Goal: Task Accomplishment & Management: Complete application form

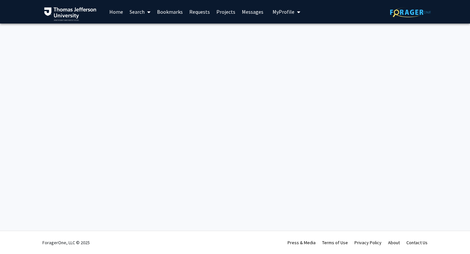
click at [224, 10] on link "Projects" at bounding box center [225, 11] width 25 height 23
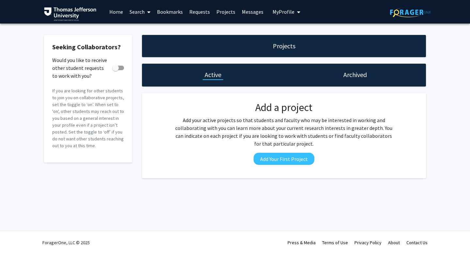
click at [343, 73] on div "Archived" at bounding box center [355, 74] width 27 height 9
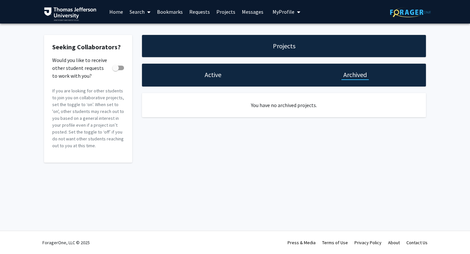
click at [213, 79] on h1 "Active" at bounding box center [213, 74] width 17 height 9
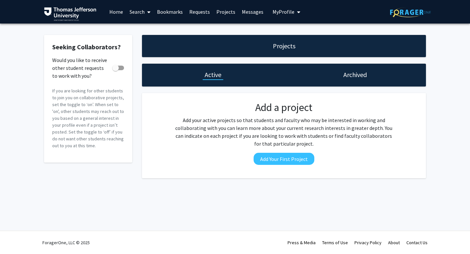
click at [247, 10] on link "Messages" at bounding box center [253, 11] width 28 height 23
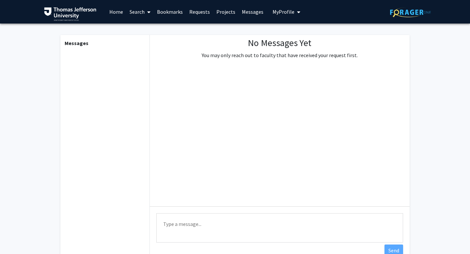
click at [74, 43] on b "Messages" at bounding box center [77, 43] width 24 height 7
click at [114, 17] on link "Home" at bounding box center [116, 11] width 20 height 23
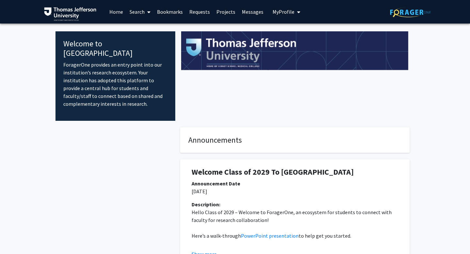
click at [132, 15] on link "Search" at bounding box center [139, 11] width 27 height 23
click at [147, 32] on span "Faculty/Staff" at bounding box center [150, 30] width 48 height 13
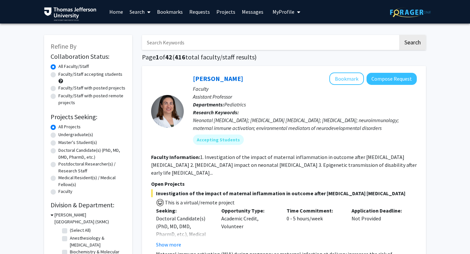
click at [283, 12] on span "My Profile" at bounding box center [284, 11] width 22 height 7
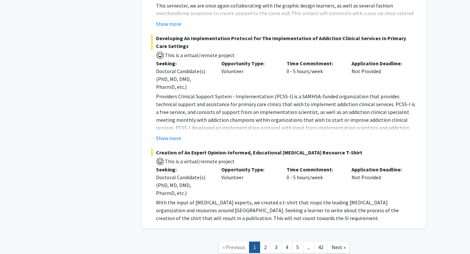
scroll to position [5062, 0]
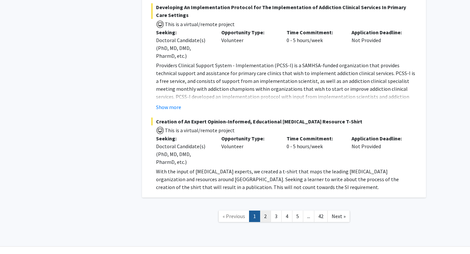
click at [268, 211] on link "2" at bounding box center [265, 216] width 11 height 11
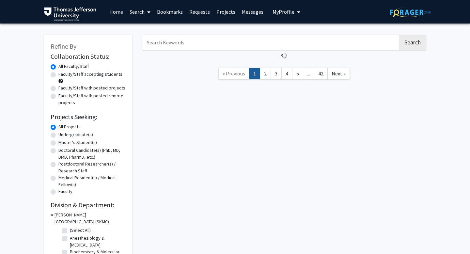
scroll to position [84, 0]
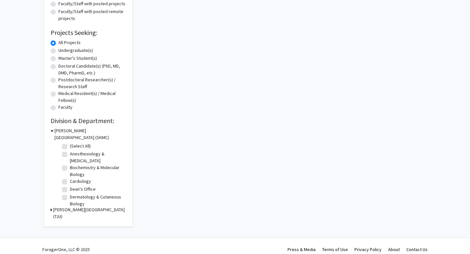
click at [70, 181] on label "Cardiology" at bounding box center [80, 181] width 21 height 7
click at [70, 181] on input "Cardiology" at bounding box center [72, 180] width 4 height 4
checkbox input "true"
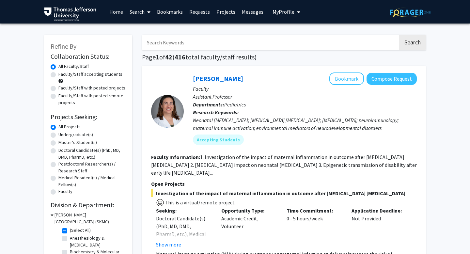
scroll to position [184, 0]
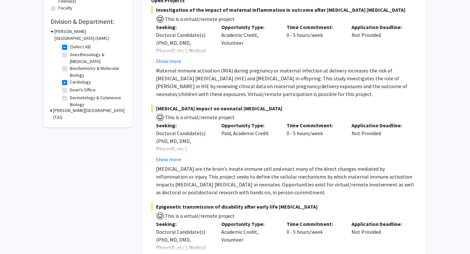
click at [70, 91] on label "Dean's Office" at bounding box center [83, 90] width 26 height 7
click at [70, 91] on input "Dean's Office" at bounding box center [72, 89] width 4 height 4
checkbox input "true"
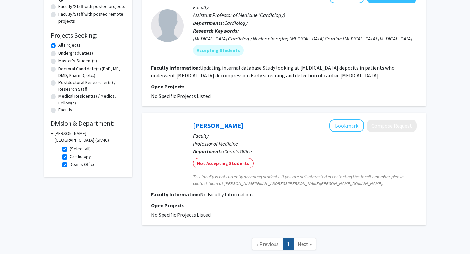
scroll to position [62, 0]
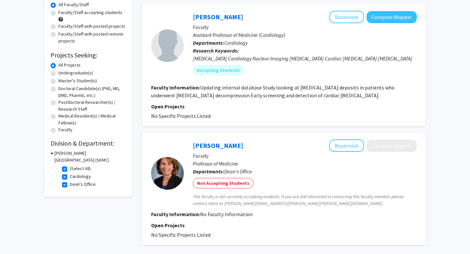
click at [70, 168] on label "(Select All)" at bounding box center [80, 168] width 21 height 7
click at [70, 168] on input "(Select All)" at bounding box center [72, 167] width 4 height 4
checkbox input "false"
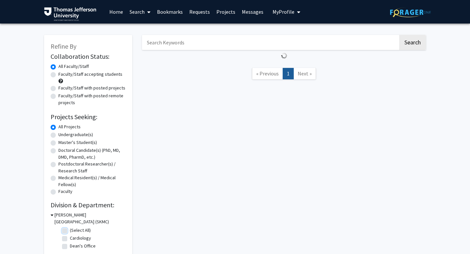
scroll to position [39, 0]
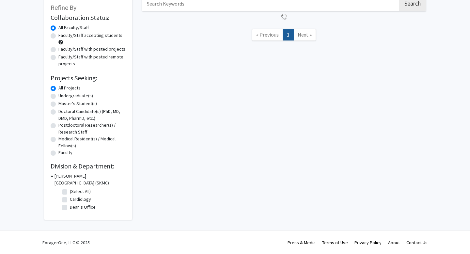
click at [70, 200] on label "Cardiology" at bounding box center [80, 199] width 21 height 7
click at [70, 200] on input "Cardiology" at bounding box center [72, 198] width 4 height 4
checkbox input "true"
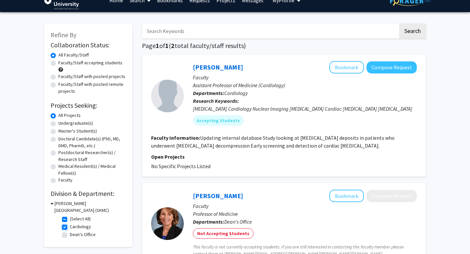
scroll to position [10, 0]
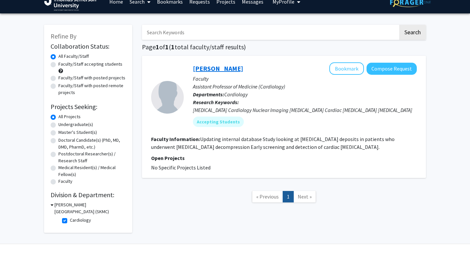
click at [200, 67] on link "[PERSON_NAME]" at bounding box center [218, 68] width 50 height 8
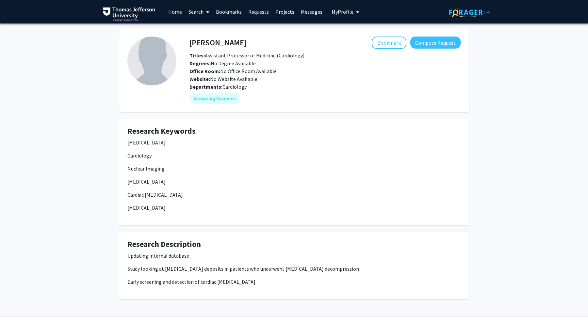
click at [172, 17] on link "Home" at bounding box center [175, 11] width 20 height 23
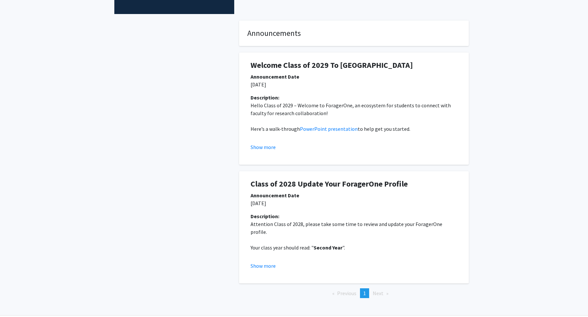
scroll to position [119, 0]
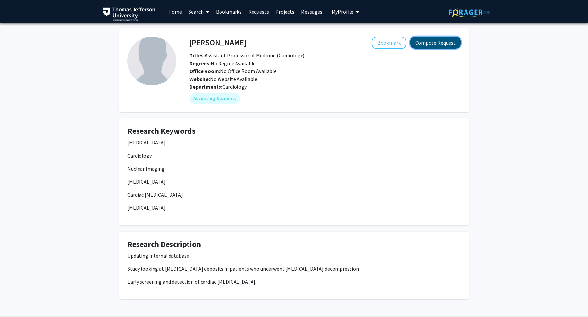
click at [428, 46] on button "Compose Request" at bounding box center [435, 43] width 50 height 12
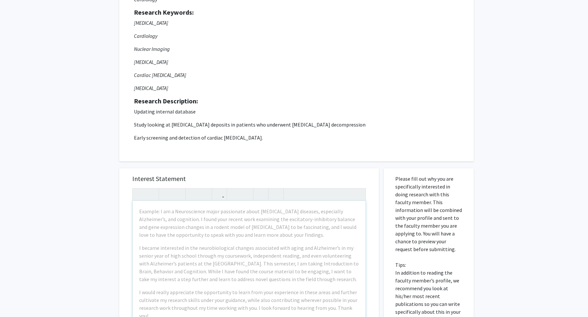
scroll to position [92, 0]
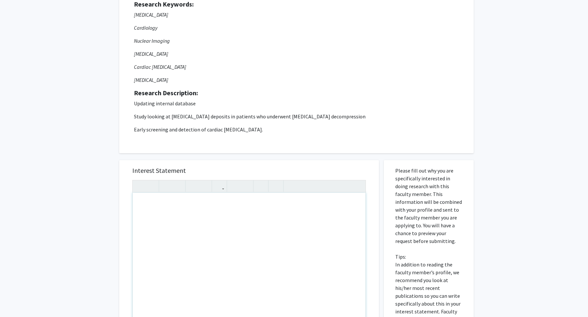
paste div "Note to users with screen readers: Please press Alt+0 or Option+0 to deactivate…"
type textarea "<p>Dear [PERSON_NAME],</p><br><p>My name is [PERSON_NAME], and I am a second-ye…"
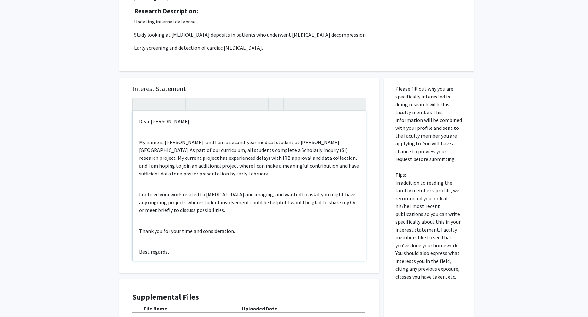
scroll to position [194, 0]
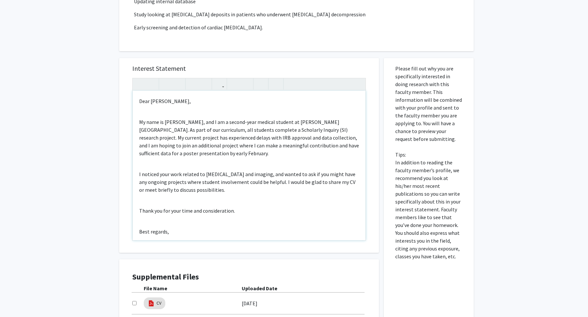
click at [235, 153] on p "My name is [PERSON_NAME], and I am a second-year medical student at [PERSON_NAM…" at bounding box center [249, 137] width 220 height 39
drag, startPoint x: 155, startPoint y: 129, endPoint x: 291, endPoint y: 123, distance: 136.3
click at [291, 123] on p "My name is [PERSON_NAME], and I am a second-year medical student at [PERSON_NAM…" at bounding box center [249, 137] width 220 height 39
click at [329, 156] on p "My name is [PERSON_NAME], and I am a second-year medical student at [GEOGRAPHIC…" at bounding box center [249, 137] width 220 height 39
click at [259, 160] on div "Dear [PERSON_NAME], My name is [PERSON_NAME], and I am a second-year medical st…" at bounding box center [249, 166] width 233 height 150
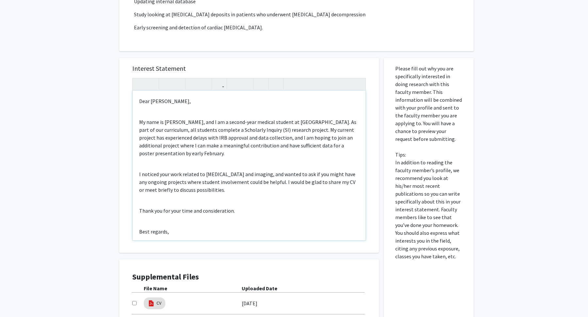
click at [212, 159] on div "Dear [PERSON_NAME], My name is [PERSON_NAME], and I am a second-year medical st…" at bounding box center [249, 166] width 233 height 150
click at [220, 154] on p "My name is [PERSON_NAME], and I am a second-year medical student at [GEOGRAPHIC…" at bounding box center [249, 137] width 220 height 39
click at [222, 158] on div "Dear [PERSON_NAME], My name is [PERSON_NAME], and I am a second-year medical st…" at bounding box center [249, 166] width 233 height 150
click at [237, 199] on div "Dear [PERSON_NAME], My name is [PERSON_NAME], and I am a second-year medical st…" at bounding box center [249, 166] width 233 height 150
click at [227, 192] on p "I noticed your work related to [MEDICAL_DATA] and imaging, and wanted to ask if…" at bounding box center [249, 182] width 220 height 24
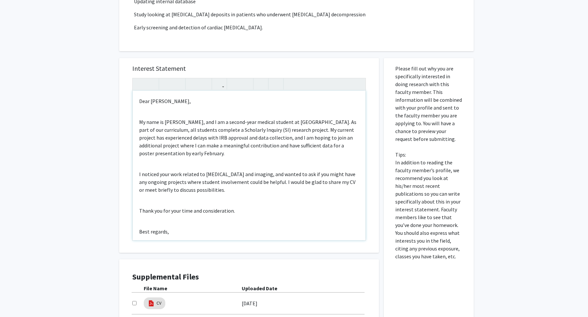
click at [236, 210] on p "Thank you for your time and consideration." at bounding box center [249, 211] width 220 height 8
click at [219, 193] on p "I noticed your work related to [MEDICAL_DATA] and imaging, and wanted to ask if…" at bounding box center [249, 182] width 220 height 24
click at [247, 208] on p "Thank you for your time and consideration." at bounding box center [249, 211] width 220 height 8
click at [248, 192] on p "I noticed your work related to [MEDICAL_DATA] and imaging, and wanted to ask if…" at bounding box center [249, 182] width 220 height 24
click at [240, 192] on p "I noticed your work related to [MEDICAL_DATA] and imaging, and wanted to ask if…" at bounding box center [249, 182] width 220 height 24
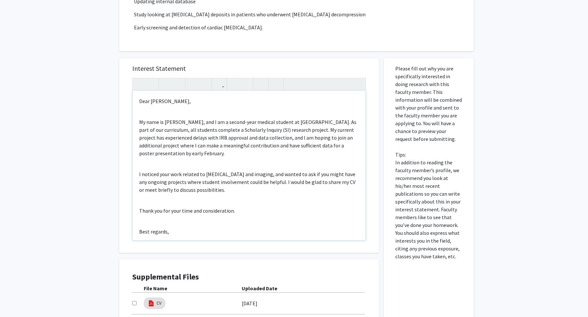
click at [251, 207] on p "Thank you for your time and consideration." at bounding box center [249, 211] width 220 height 8
click at [240, 180] on p "I noticed your work related to [MEDICAL_DATA] and imaging, and wanted to ask if…" at bounding box center [249, 182] width 220 height 24
click at [254, 217] on div "Dear [PERSON_NAME], My name is [PERSON_NAME], and I am a second-year medical st…" at bounding box center [249, 166] width 233 height 150
click at [221, 229] on p "Best regards," at bounding box center [249, 232] width 220 height 8
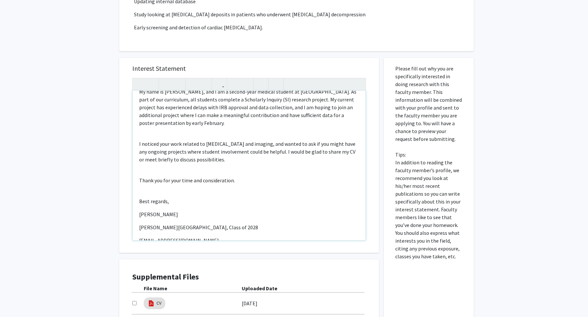
scroll to position [46, 0]
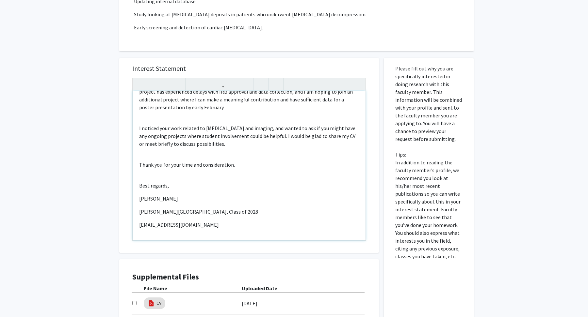
drag, startPoint x: 218, startPoint y: 227, endPoint x: 130, endPoint y: 206, distance: 90.1
click at [130, 206] on div "Interest Statement <p>Dear [PERSON_NAME],</p><br><p>My name is [PERSON_NAME], a…" at bounding box center [249, 155] width 247 height 195
click at [161, 210] on p "[PERSON_NAME][GEOGRAPHIC_DATA], Class of 2028" at bounding box center [249, 212] width 220 height 8
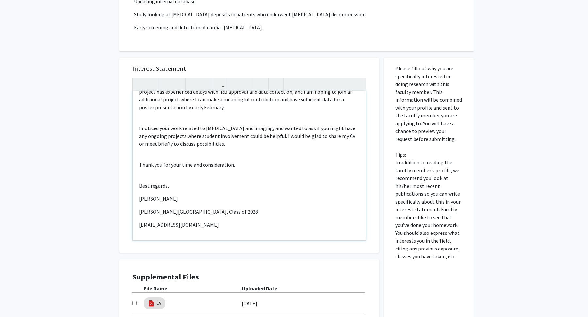
type textarea "<p>Dear [PERSON_NAME],</p><br><p>My name is [PERSON_NAME], and I am a second-ye…"
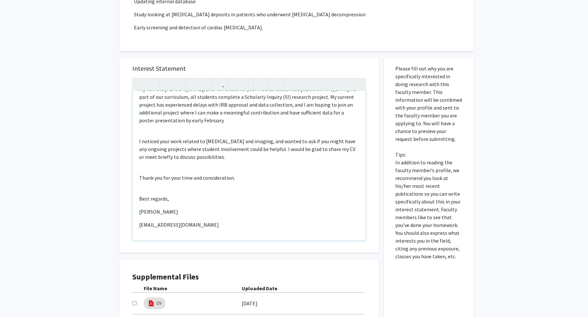
click at [237, 208] on p "[PERSON_NAME]" at bounding box center [249, 212] width 220 height 8
click at [251, 226] on p "[EMAIL_ADDRESS][DOMAIN_NAME]" at bounding box center [249, 225] width 220 height 8
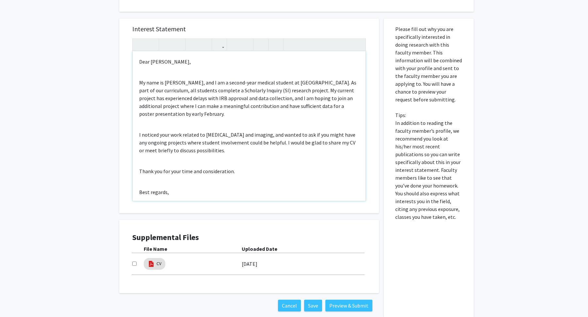
scroll to position [268, 0]
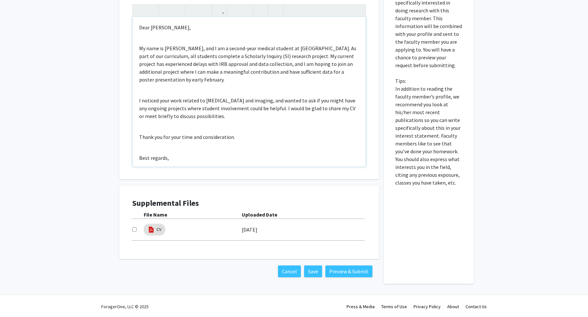
click at [219, 116] on p "I noticed your work related to [MEDICAL_DATA] and imaging, and wanted to ask if…" at bounding box center [249, 109] width 220 height 24
click at [243, 120] on div "Dear [PERSON_NAME], My name is [PERSON_NAME], and I am a second-year medical st…" at bounding box center [249, 92] width 233 height 150
click at [278, 125] on div "Dear [PERSON_NAME], My name is [PERSON_NAME], and I am a second-year medical st…" at bounding box center [249, 92] width 233 height 150
click at [276, 114] on p "I noticed your work related to [MEDICAL_DATA] and imaging, and wanted to ask if…" at bounding box center [249, 109] width 220 height 24
click at [343, 254] on button "Preview & Submit" at bounding box center [348, 272] width 47 height 12
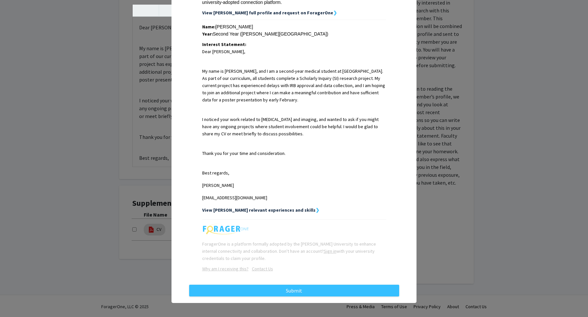
scroll to position [132, 0]
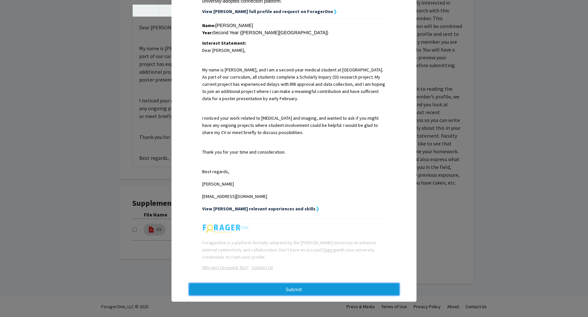
click at [309, 254] on button "Submit" at bounding box center [294, 290] width 210 height 12
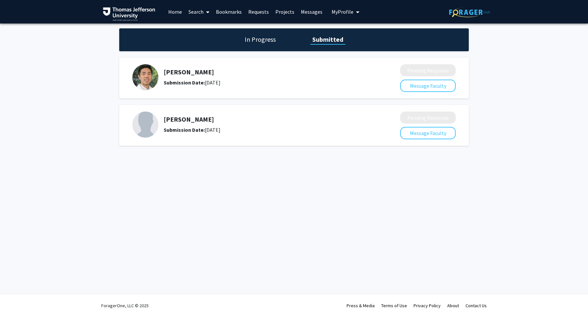
click at [279, 10] on link "Projects" at bounding box center [284, 11] width 25 height 23
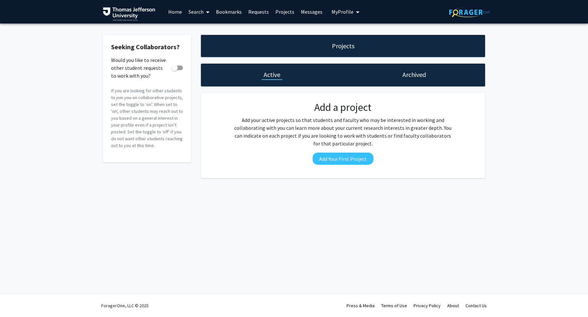
click at [177, 10] on link "Home" at bounding box center [175, 11] width 20 height 23
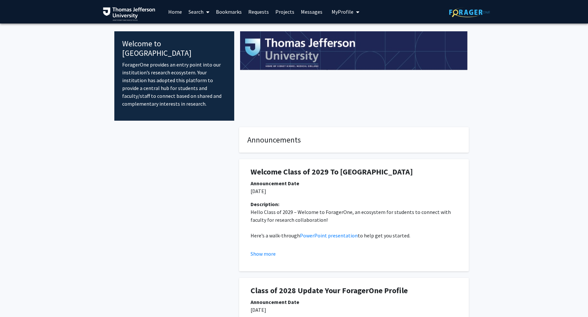
click at [193, 13] on link "Search" at bounding box center [198, 11] width 27 height 23
click at [224, 14] on link "Bookmarks" at bounding box center [229, 11] width 32 height 23
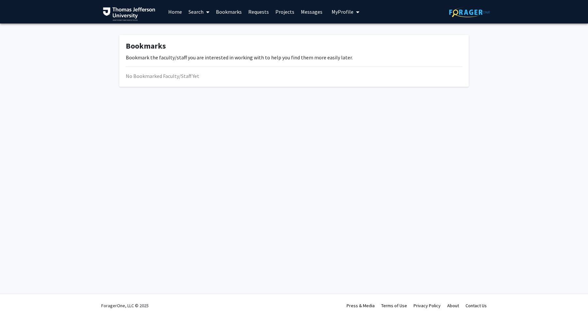
click at [258, 13] on link "Requests" at bounding box center [258, 11] width 27 height 23
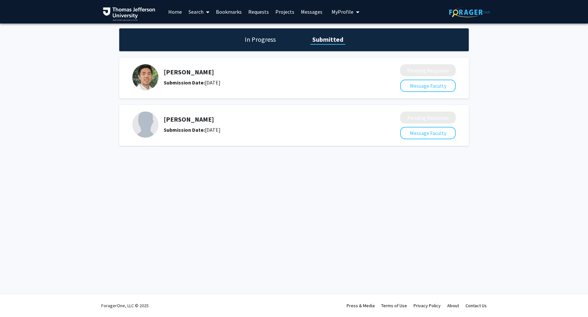
click at [173, 13] on link "Home" at bounding box center [175, 11] width 20 height 23
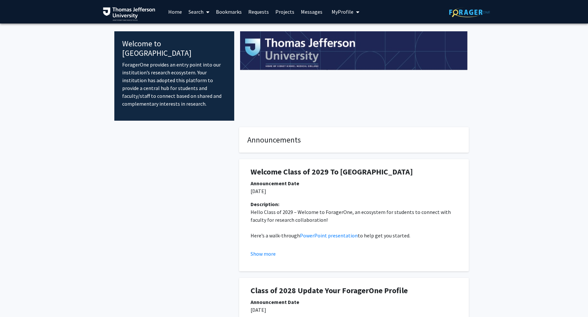
click at [277, 14] on link "Projects" at bounding box center [284, 11] width 25 height 23
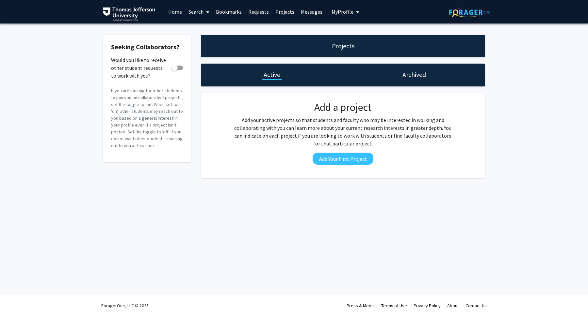
click at [252, 9] on link "Requests" at bounding box center [258, 11] width 27 height 23
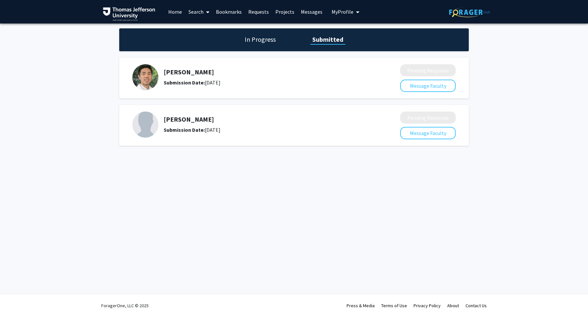
click at [304, 13] on link "Messages" at bounding box center [312, 11] width 28 height 23
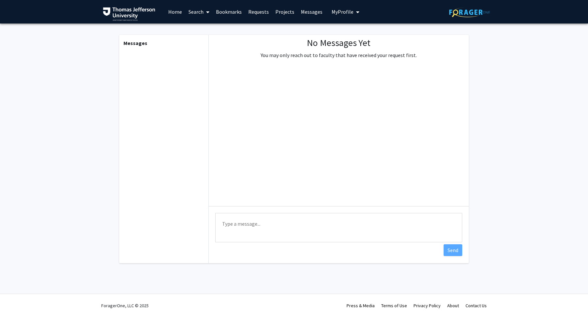
click at [332, 11] on span "My Profile" at bounding box center [342, 11] width 22 height 7
click at [173, 13] on link "Home" at bounding box center [175, 11] width 20 height 23
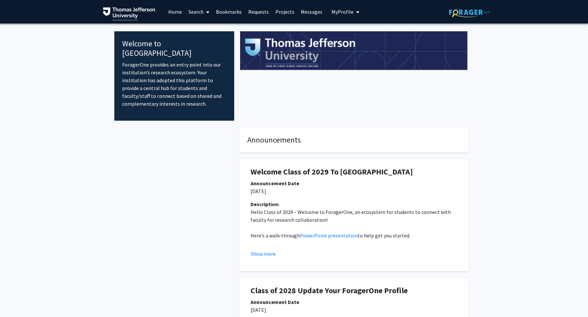
click at [194, 13] on link "Search" at bounding box center [198, 11] width 27 height 23
click at [197, 25] on span "Faculty/Staff" at bounding box center [209, 30] width 48 height 13
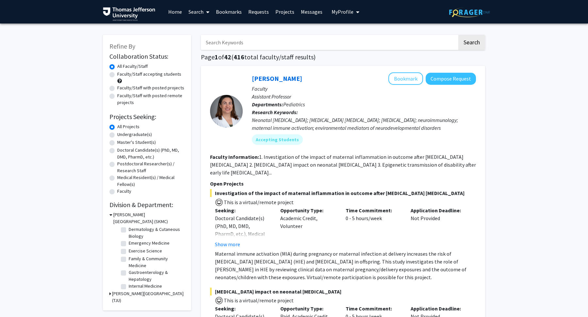
scroll to position [54, 0]
click at [129, 242] on label "Emergency Medicine" at bounding box center [149, 241] width 41 height 7
click at [129, 242] on input "Emergency Medicine" at bounding box center [131, 240] width 4 height 4
checkbox input "true"
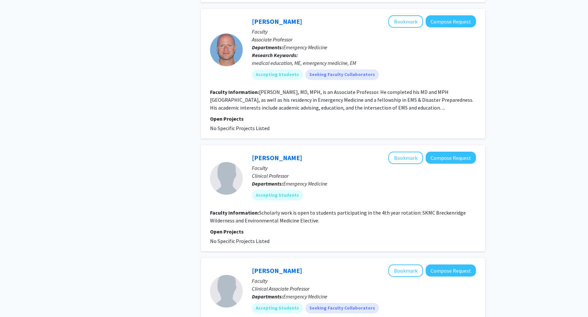
scroll to position [845, 0]
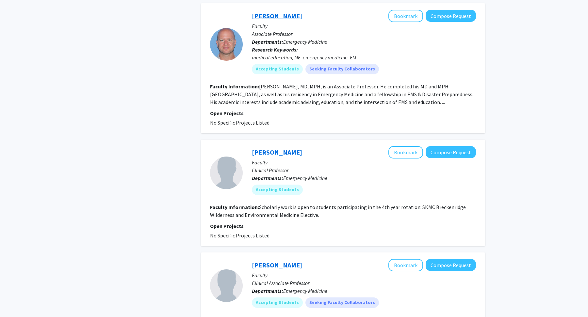
click at [266, 12] on link "[PERSON_NAME]" at bounding box center [277, 16] width 50 height 8
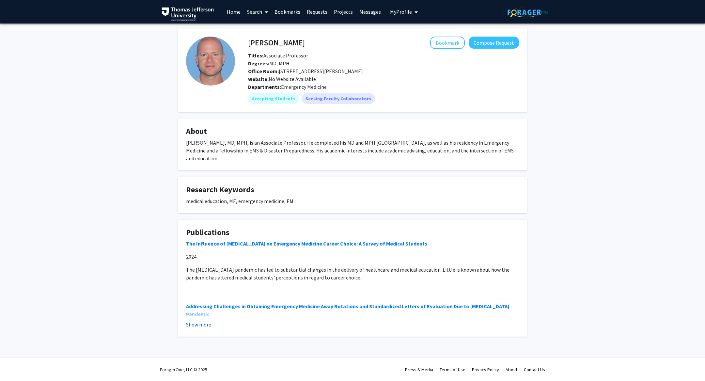
click at [201, 254] on button "Show more" at bounding box center [198, 325] width 25 height 8
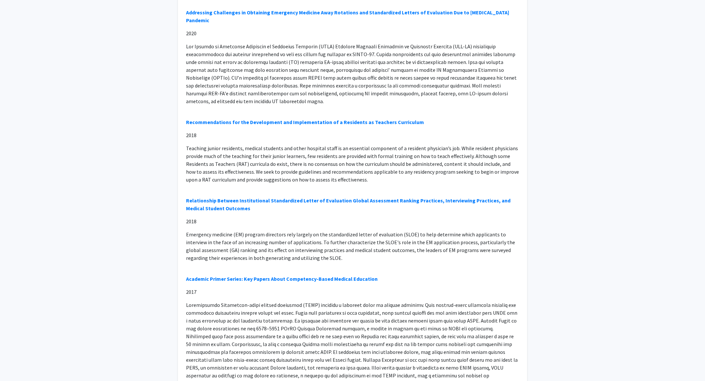
scroll to position [293, 0]
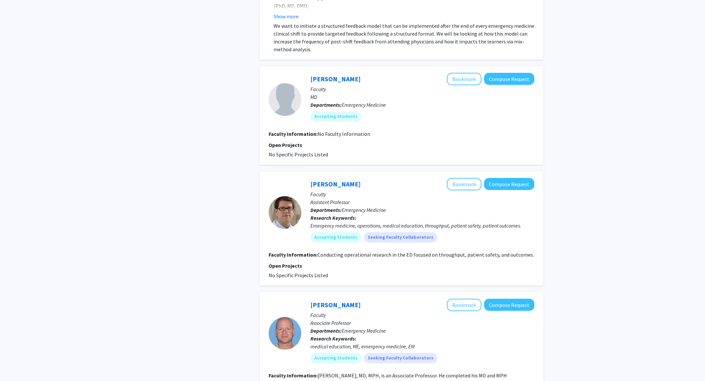
scroll to position [560, 0]
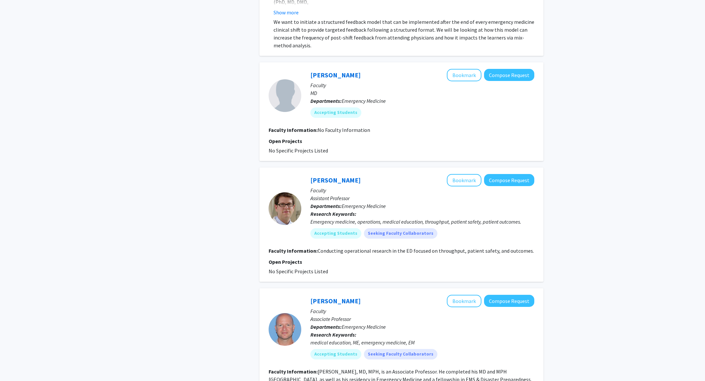
click at [329, 174] on div "[PERSON_NAME] Bookmark Compose Request" at bounding box center [423, 180] width 224 height 12
click at [329, 176] on link "[PERSON_NAME]" at bounding box center [336, 180] width 50 height 8
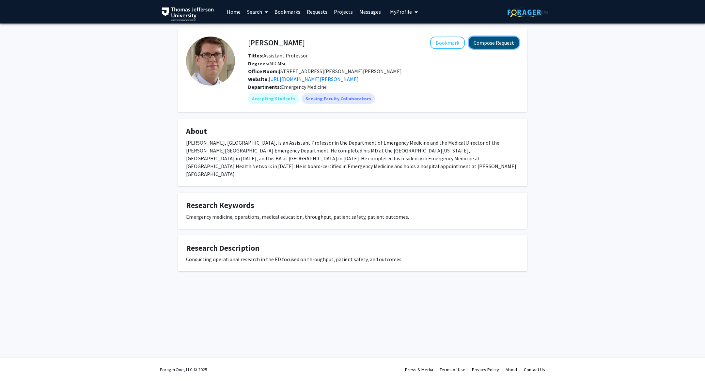
click at [470, 43] on button "Compose Request" at bounding box center [494, 43] width 50 height 12
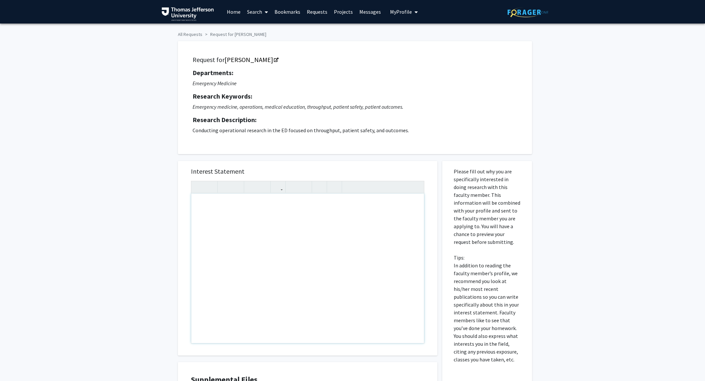
click at [221, 220] on div "Note to users with screen readers: Please press Alt+0 or Option+0 to deactivate…" at bounding box center [307, 269] width 233 height 150
paste div "Note to users with screen readers: Please press Alt+0 or Option+0 to deactivate…"
type textarea "<p>Dear [PERSON_NAME],</p><br><p>My name is [PERSON_NAME], and I am a second-ye…"
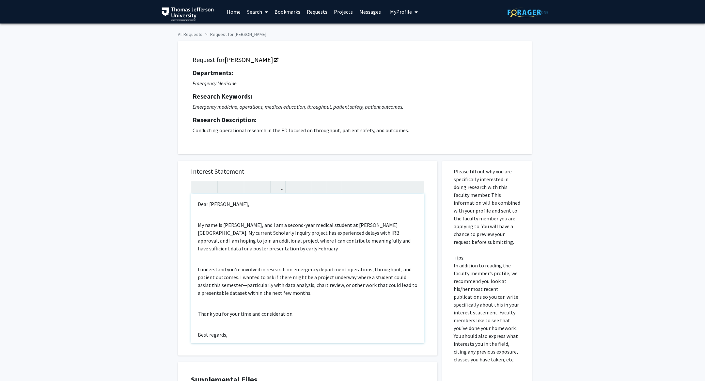
click at [302, 246] on p "My name is [PERSON_NAME], and I am a second-year medical student at [PERSON_NAM…" at bounding box center [308, 236] width 220 height 31
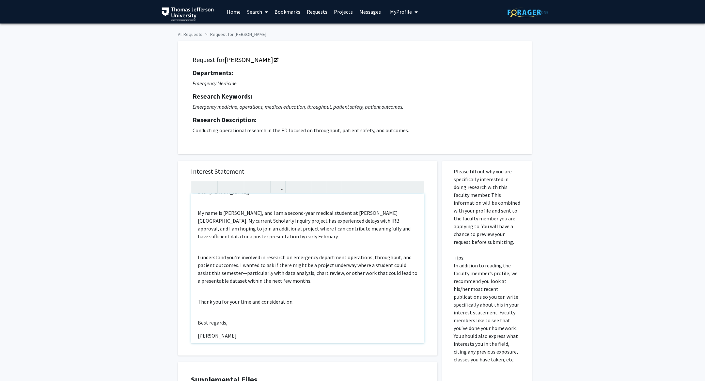
click at [313, 241] on div "Dear [PERSON_NAME], My name is [PERSON_NAME], and I am a second-year medical st…" at bounding box center [307, 269] width 233 height 150
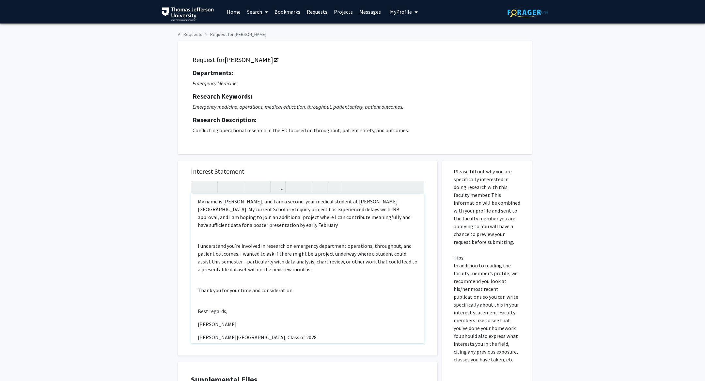
scroll to position [24, 0]
click at [304, 229] on div "Dear [PERSON_NAME], My name is [PERSON_NAME], and I am a second-year medical st…" at bounding box center [307, 269] width 233 height 150
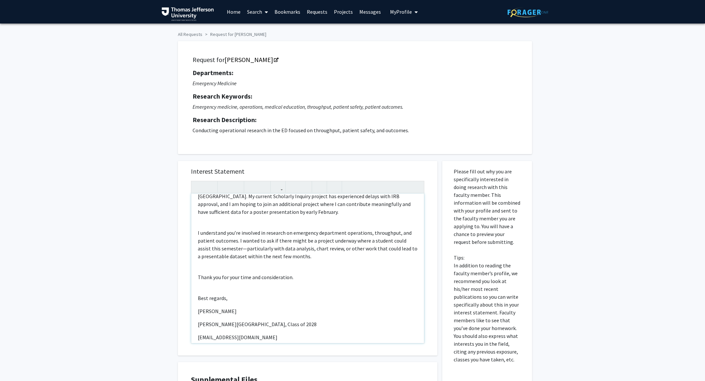
click at [330, 252] on p "I understand you’re involved in research on emergency department operations, th…" at bounding box center [308, 244] width 220 height 31
click at [230, 250] on p "I understand you’re involved in research on emergency department operations, th…" at bounding box center [308, 244] width 220 height 31
click at [244, 249] on p "I understand you’re involved in research on emergency department operations, th…" at bounding box center [308, 244] width 220 height 31
click at [339, 254] on div "Dear [PERSON_NAME], My name is [PERSON_NAME], and I am a second-year medical st…" at bounding box center [307, 269] width 233 height 150
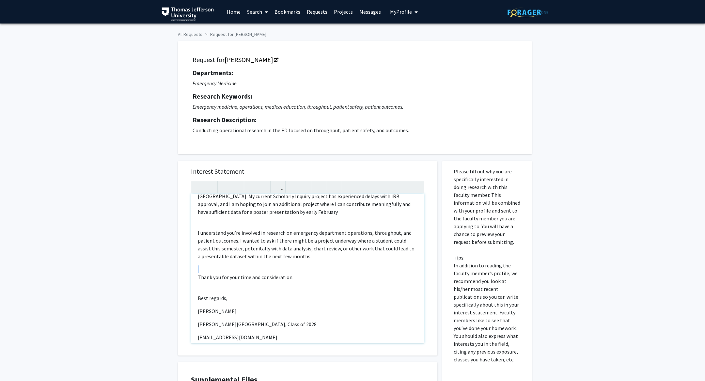
click at [339, 254] on div "Dear [PERSON_NAME], My name is [PERSON_NAME], and I am a second-year medical st…" at bounding box center [307, 269] width 233 height 150
click at [291, 249] on p "I understand you’re involved in research on emergency department operations, th…" at bounding box center [308, 244] width 220 height 31
drag, startPoint x: 294, startPoint y: 249, endPoint x: 265, endPoint y: 250, distance: 29.7
click at [265, 250] on p "I understand you’re involved in research on emergency department operations, th…" at bounding box center [308, 244] width 220 height 31
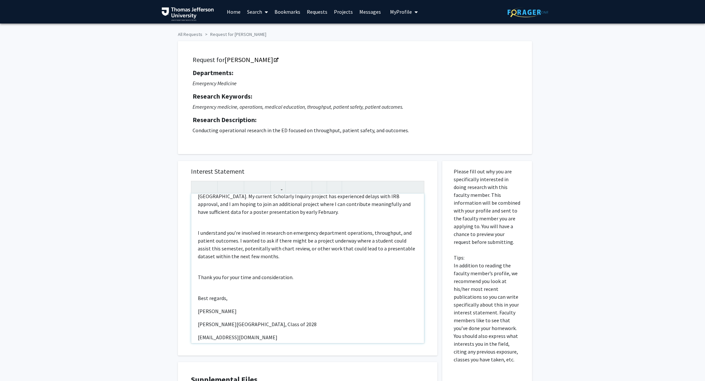
click at [243, 250] on p "I understand you’re involved in research on emergency department operations, th…" at bounding box center [308, 244] width 220 height 31
click at [243, 249] on p "I understand you’re involved in research on emergency department operations, th…" at bounding box center [308, 244] width 220 height 31
click at [318, 254] on div "Dear [PERSON_NAME], My name is [PERSON_NAME], and I am a second-year medical st…" at bounding box center [307, 269] width 233 height 150
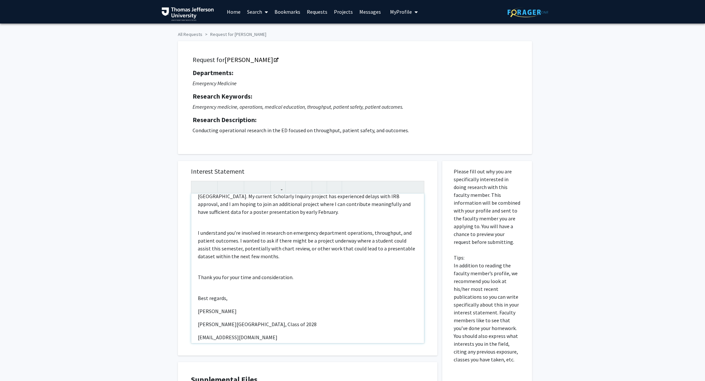
click at [324, 254] on div "Dear [PERSON_NAME], My name is [PERSON_NAME], and I am a second-year medical st…" at bounding box center [307, 269] width 233 height 150
click at [352, 254] on p "I understand you’re involved in research on emergency department operations, th…" at bounding box center [308, 244] width 220 height 31
click at [351, 254] on p "Thank you for your time and consideration." at bounding box center [308, 277] width 220 height 8
click at [252, 254] on div "Dear [PERSON_NAME], My name is [PERSON_NAME], and I am a second-year medical st…" at bounding box center [307, 269] width 233 height 150
drag, startPoint x: 220, startPoint y: 257, endPoint x: 271, endPoint y: 257, distance: 50.6
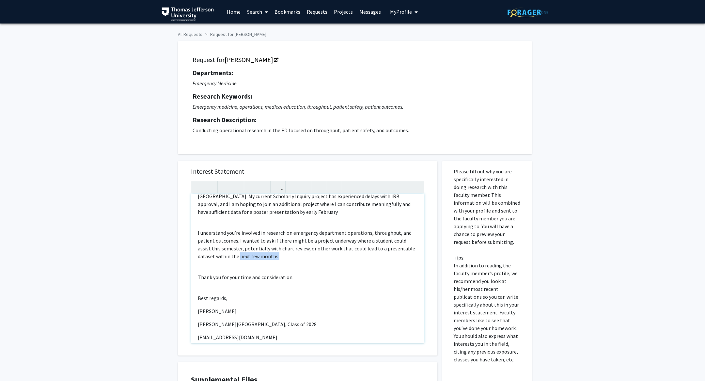
click at [271, 254] on p "I understand you’re involved in research on emergency department operations, th…" at bounding box center [308, 244] width 220 height 31
click at [236, 254] on p "I understand you’re involved in research on emergency department operations, th…" at bounding box center [308, 244] width 220 height 31
click at [316, 254] on div "Dear [PERSON_NAME], My name is [PERSON_NAME], and I am a second-year medical st…" at bounding box center [307, 269] width 233 height 150
click at [285, 254] on div "Dear [PERSON_NAME], My name is [PERSON_NAME], and I am a second-year medical st…" at bounding box center [307, 269] width 233 height 150
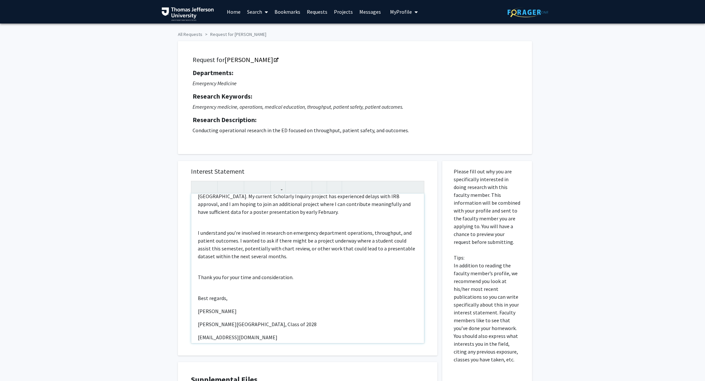
click at [299, 254] on p "Thank you for your time and consideration." at bounding box center [308, 277] width 220 height 8
click at [298, 254] on div "Dear [PERSON_NAME], My name is [PERSON_NAME], and I am a second-year medical st…" at bounding box center [307, 269] width 233 height 150
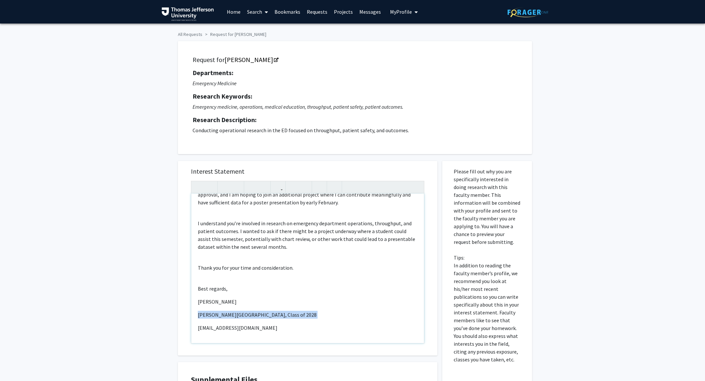
drag, startPoint x: 305, startPoint y: 319, endPoint x: 193, endPoint y: 317, distance: 111.7
click at [193, 254] on div "Dear [PERSON_NAME], My name is [PERSON_NAME], and I am a second-year medical st…" at bounding box center [307, 269] width 233 height 150
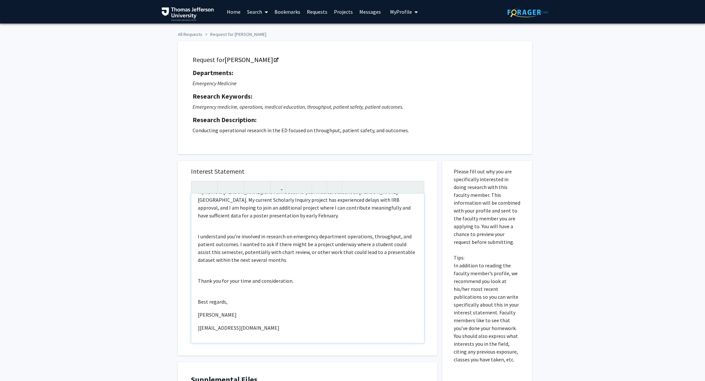
scroll to position [0, 0]
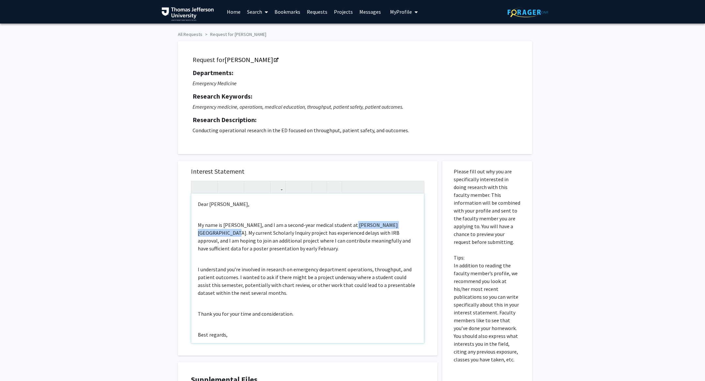
drag, startPoint x: 349, startPoint y: 224, endPoint x: 213, endPoint y: 232, distance: 136.1
click at [213, 232] on p "My name is [PERSON_NAME], and I am a second-year medical student at [PERSON_NAM…" at bounding box center [308, 236] width 220 height 31
click at [316, 252] on div "Dear [PERSON_NAME], My name is [PERSON_NAME], and I am a second-year medical st…" at bounding box center [307, 269] width 233 height 150
click at [335, 249] on p "My name is [PERSON_NAME], and I am a second-year medical student at [GEOGRAPHIC…" at bounding box center [308, 236] width 220 height 31
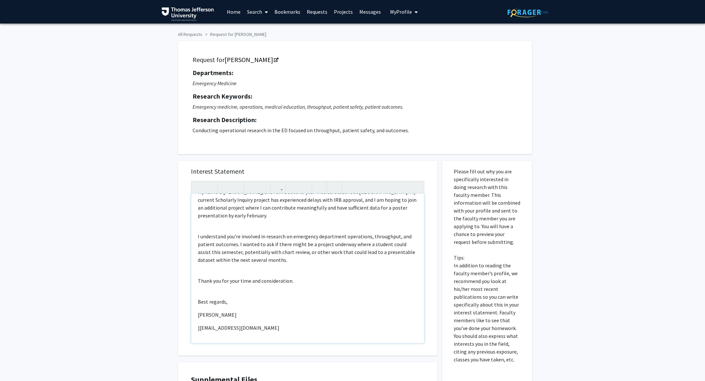
click at [202, 254] on span "][EMAIL_ADDRESS][DOMAIN_NAME]" at bounding box center [239, 328] width 82 height 7
type textarea "<p>Dear [PERSON_NAME],</p><br><p>My name is [PERSON_NAME], and I am a second-ye…"
click at [284, 254] on div "Dear [PERSON_NAME], My name is [PERSON_NAME], and I am a second-year medical st…" at bounding box center [307, 269] width 233 height 150
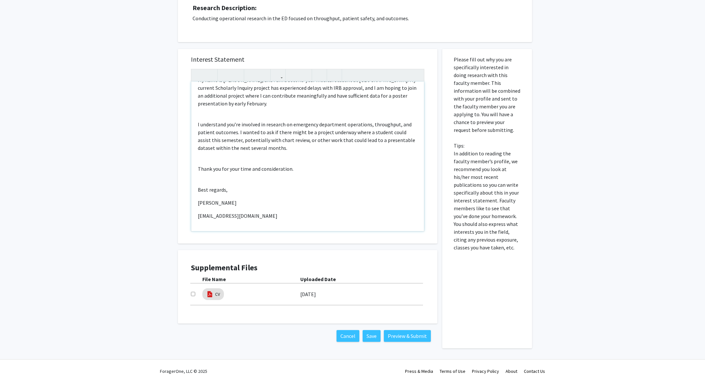
scroll to position [113, 0]
click at [410, 254] on button "Preview & Submit" at bounding box center [407, 335] width 47 height 12
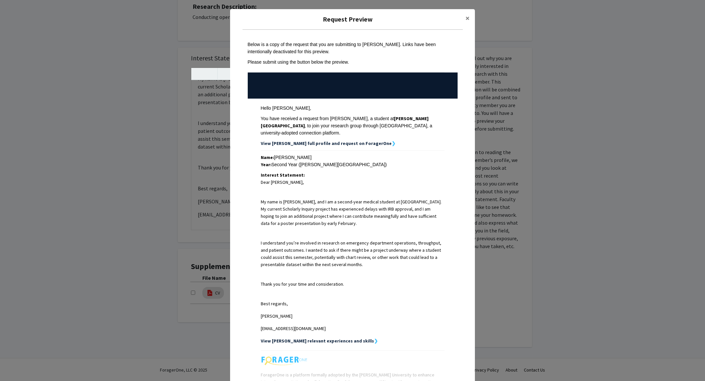
scroll to position [68, 0]
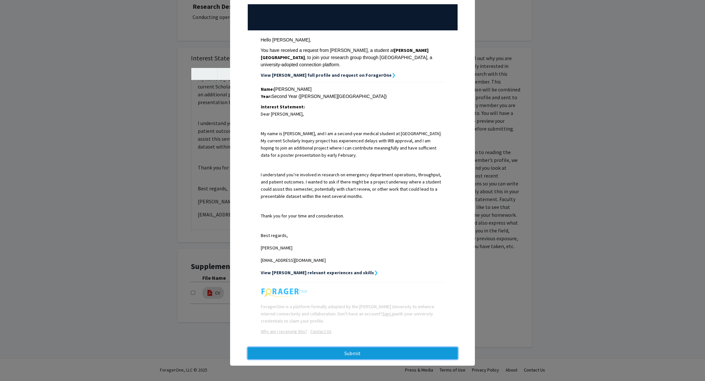
click at [319, 254] on button "Submit" at bounding box center [353, 353] width 210 height 12
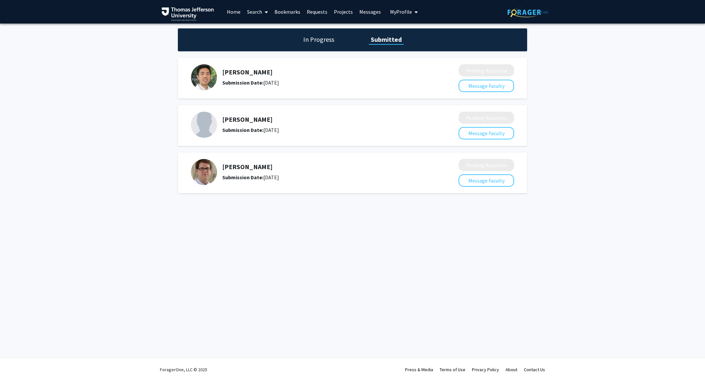
click at [237, 12] on link "Home" at bounding box center [234, 11] width 20 height 23
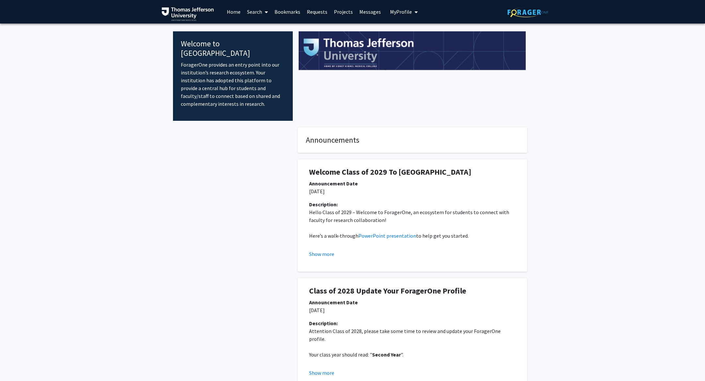
click at [252, 12] on link "Search" at bounding box center [257, 11] width 27 height 23
click at [254, 28] on span "Faculty/Staff" at bounding box center [268, 30] width 48 height 13
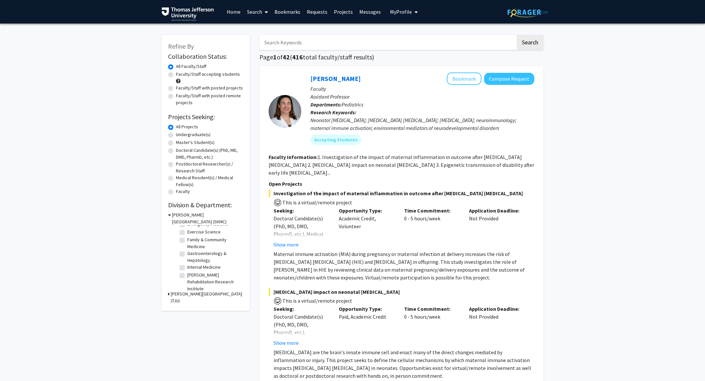
scroll to position [72, 0]
click at [184, 250] on fg-checkbox "Gastroenterology & Hepatology Gastroenterology & Hepatology" at bounding box center [211, 256] width 62 height 14
click at [187, 253] on label "Gastroenterology & Hepatology" at bounding box center [214, 256] width 54 height 14
click at [187, 253] on input "Gastroenterology & Hepatology" at bounding box center [189, 251] width 4 height 4
checkbox input "true"
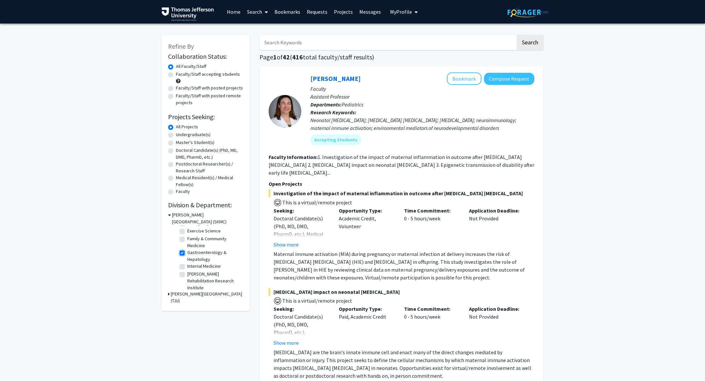
checkbox input "true"
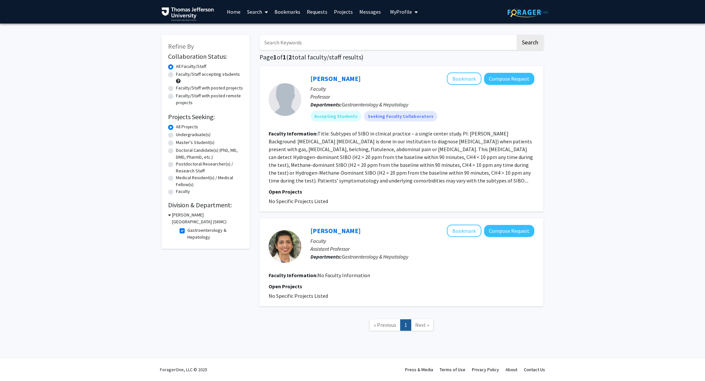
click at [187, 229] on label "Gastroenterology & Hepatology" at bounding box center [214, 234] width 54 height 14
click at [187, 229] on input "Gastroenterology & Hepatology" at bounding box center [189, 229] width 4 height 4
checkbox input "false"
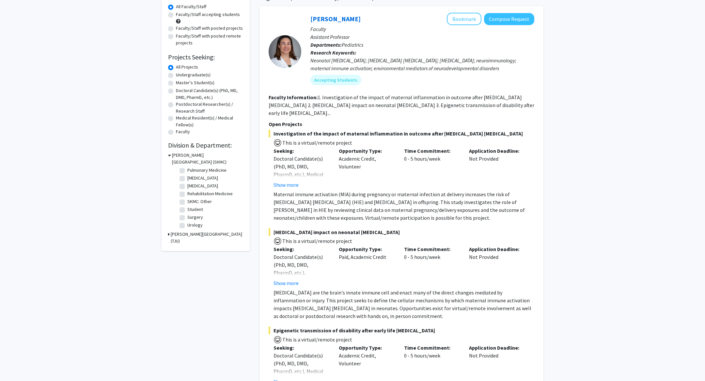
scroll to position [63, 0]
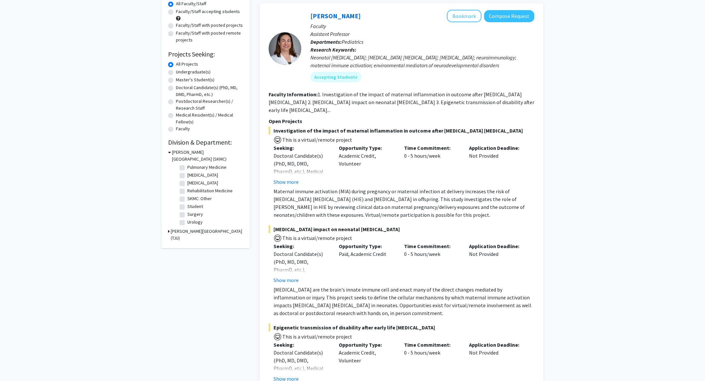
click at [187, 215] on label "Surgery" at bounding box center [195, 214] width 16 height 7
click at [187, 215] on input "Surgery" at bounding box center [189, 213] width 4 height 4
checkbox input "true"
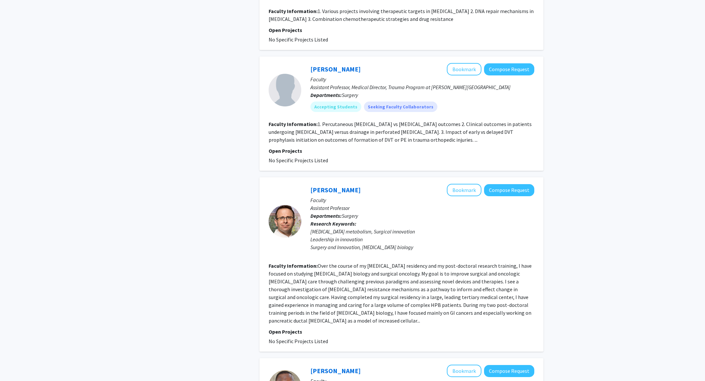
scroll to position [1028, 0]
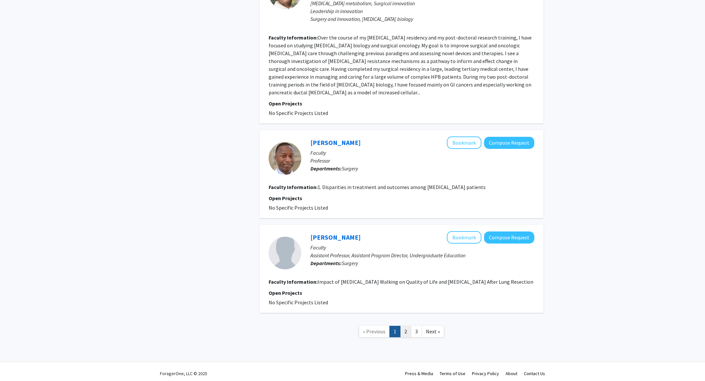
click at [404, 254] on link "2" at bounding box center [405, 331] width 11 height 11
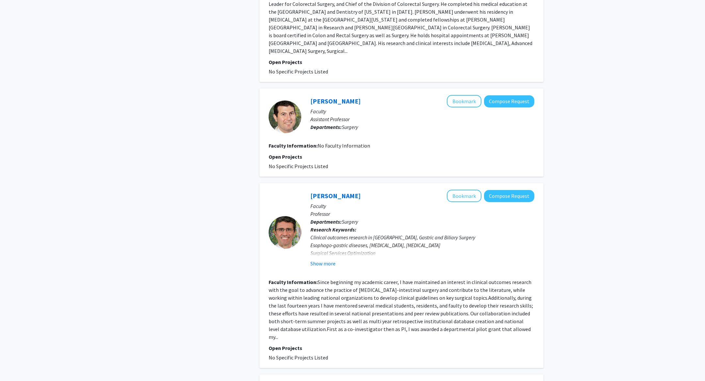
scroll to position [514, 0]
click at [343, 191] on link "[PERSON_NAME]" at bounding box center [336, 195] width 50 height 8
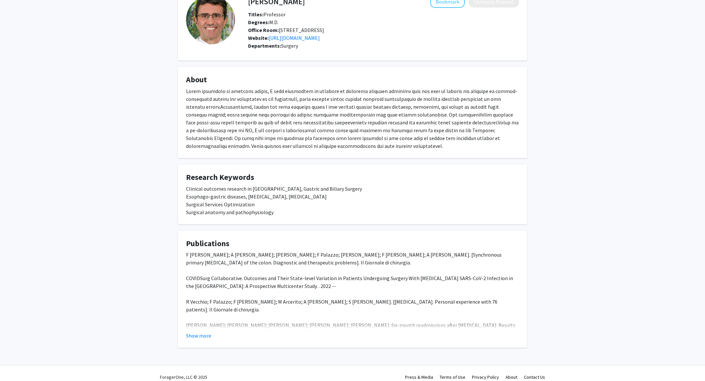
scroll to position [56, 0]
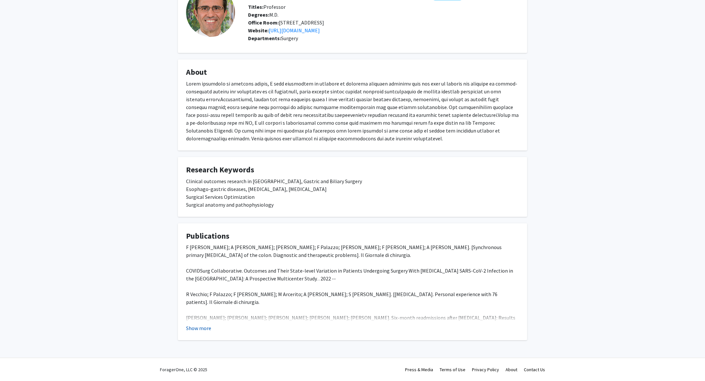
click at [194, 254] on button "Show more" at bounding box center [198, 328] width 25 height 8
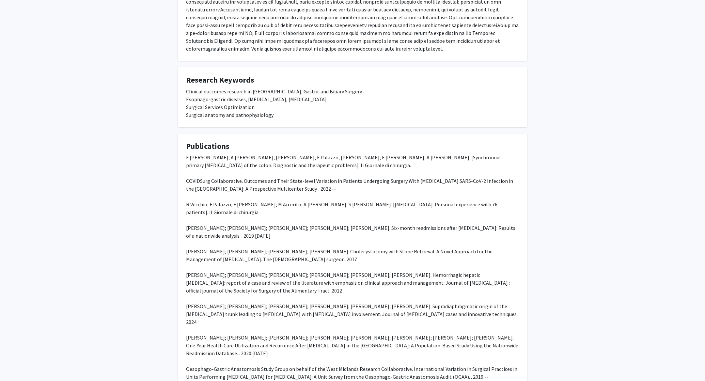
scroll to position [0, 0]
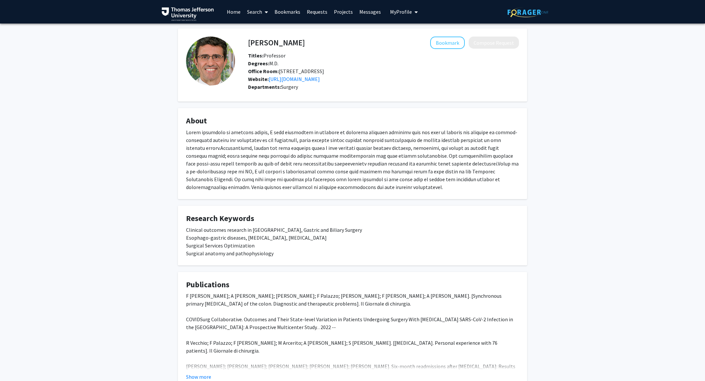
click at [282, 45] on h4 "[PERSON_NAME]" at bounding box center [276, 43] width 57 height 12
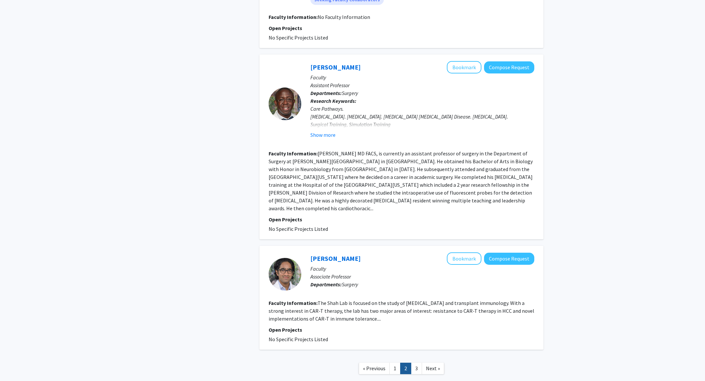
scroll to position [1062, 0]
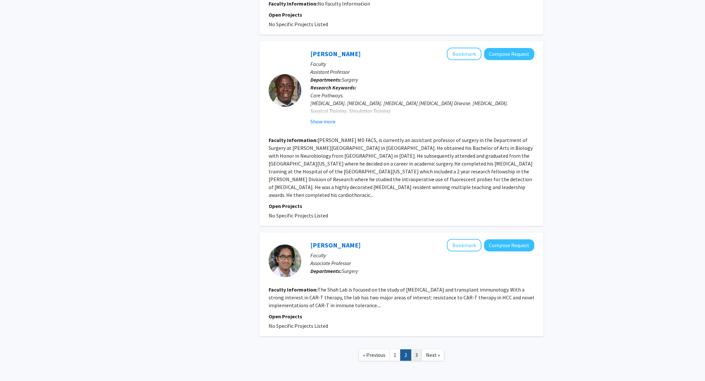
click at [418, 254] on link "3" at bounding box center [416, 354] width 11 height 11
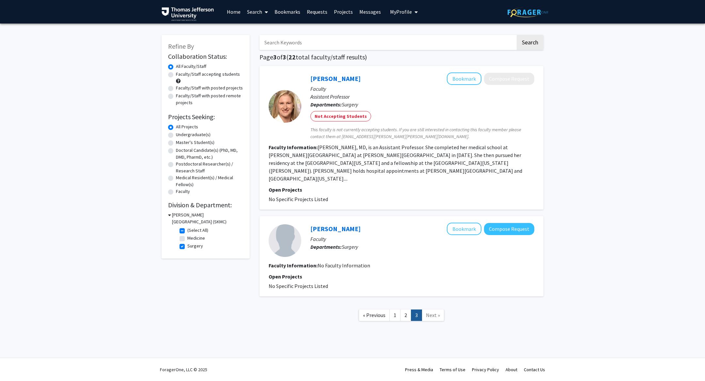
drag, startPoint x: 328, startPoint y: 191, endPoint x: 266, endPoint y: 108, distance: 103.6
click at [266, 108] on div "[PERSON_NAME] Bookmark Compose Request Faculty Assistant Professor Departments:…" at bounding box center [402, 138] width 284 height 144
click at [350, 186] on p "Open Projects" at bounding box center [402, 190] width 266 height 8
click at [176, 129] on label "All Projects" at bounding box center [187, 126] width 22 height 7
click at [176, 128] on input "All Projects" at bounding box center [178, 125] width 4 height 4
